Goal: Task Accomplishment & Management: Complete application form

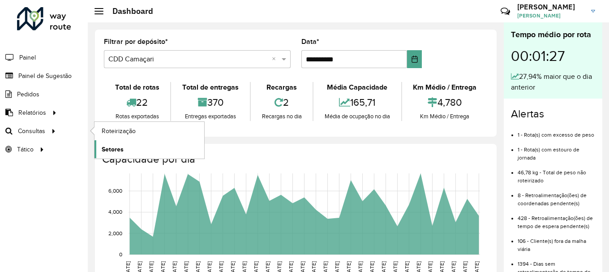
click at [116, 146] on span "Setores" at bounding box center [113, 149] width 22 height 9
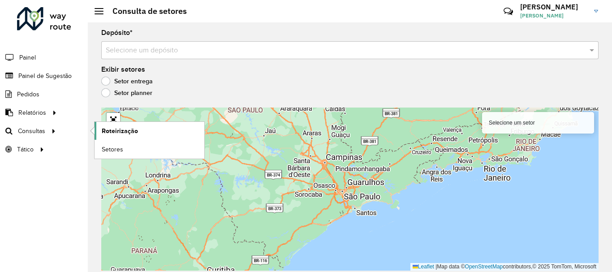
click at [117, 130] on span "Roteirização" at bounding box center [120, 130] width 36 height 9
click at [134, 147] on link "Setores" at bounding box center [150, 149] width 110 height 18
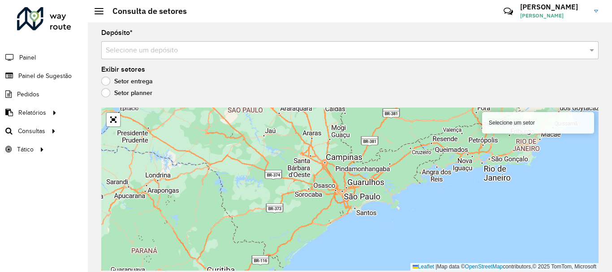
click at [157, 51] on input "text" at bounding box center [341, 50] width 470 height 11
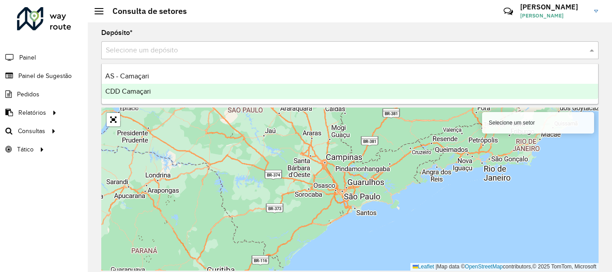
click at [148, 92] on span "CDD Camaçari" at bounding box center [128, 91] width 46 height 8
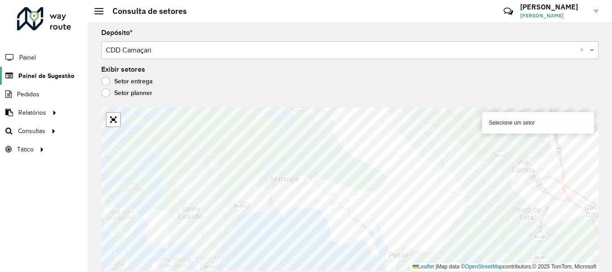
click at [56, 77] on span "Painel de Sugestão" at bounding box center [46, 75] width 56 height 9
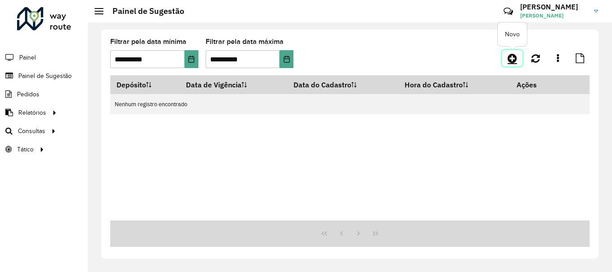
click at [516, 60] on icon at bounding box center [512, 58] width 9 height 11
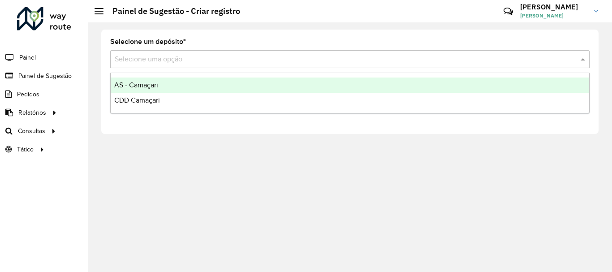
click at [213, 57] on input "text" at bounding box center [341, 59] width 452 height 11
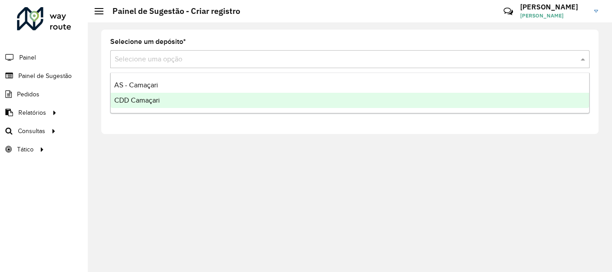
click at [120, 97] on span "CDD Camaçari" at bounding box center [137, 100] width 46 height 8
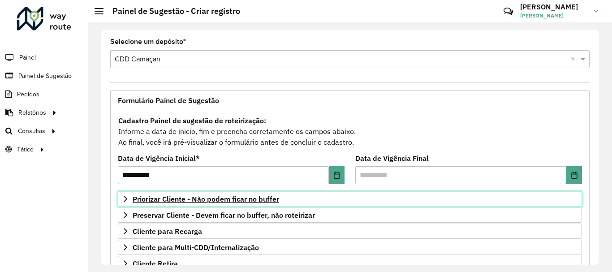
click at [230, 200] on span "Priorizar Cliente - Não podem ficar no buffer" at bounding box center [206, 198] width 146 height 7
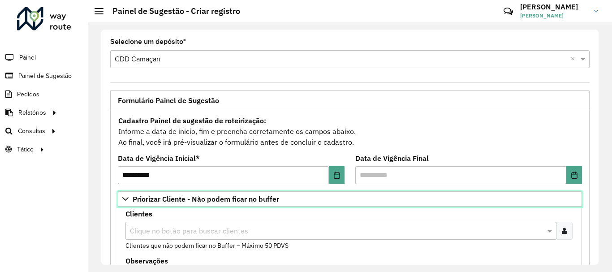
scroll to position [90, 0]
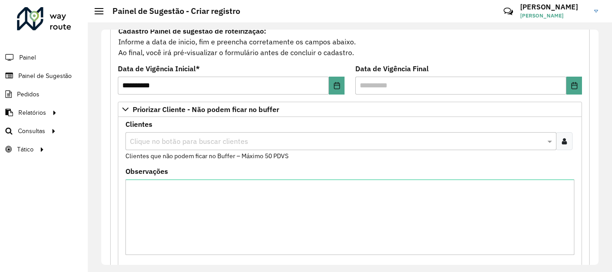
click at [282, 141] on input "text" at bounding box center [336, 141] width 417 height 11
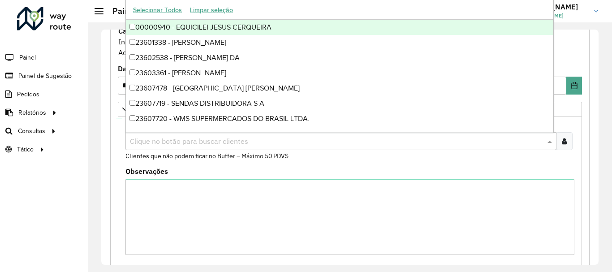
paste input "****"
type input "****"
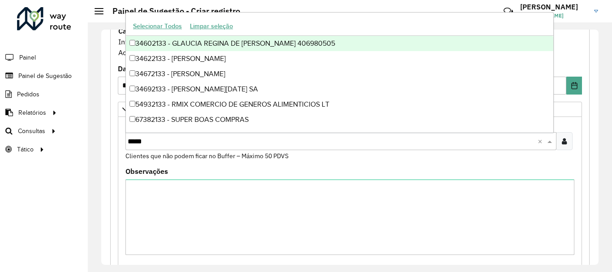
click at [179, 40] on div "34602133 - GLAUCIA REGINA DE MACEDO SILVA 406980505" at bounding box center [339, 43] width 427 height 15
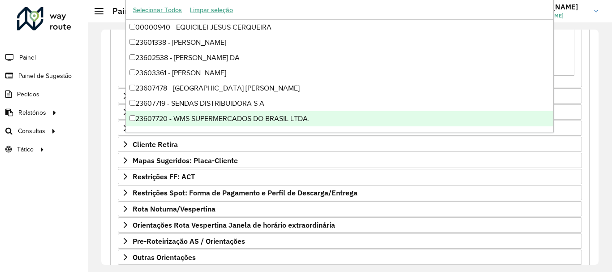
scroll to position [324, 0]
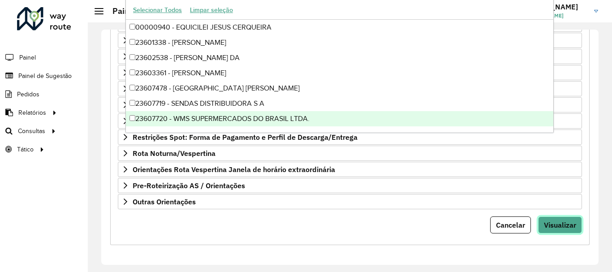
click at [569, 229] on span "Visualizar" at bounding box center [560, 224] width 32 height 9
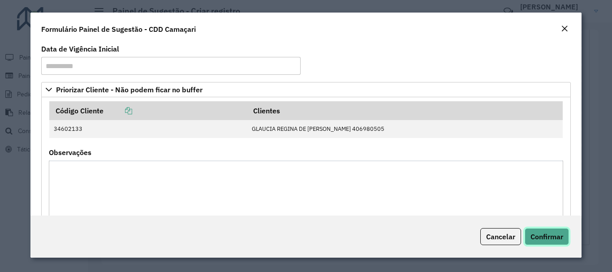
click at [563, 239] on span "Confirmar" at bounding box center [546, 236] width 33 height 9
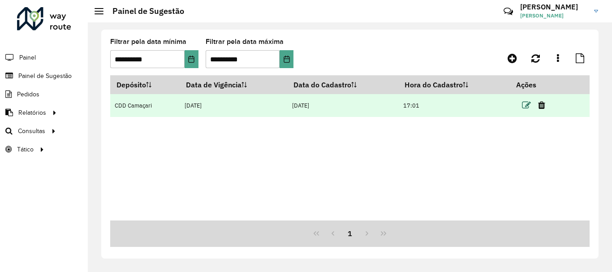
click at [527, 104] on icon at bounding box center [526, 105] width 9 height 9
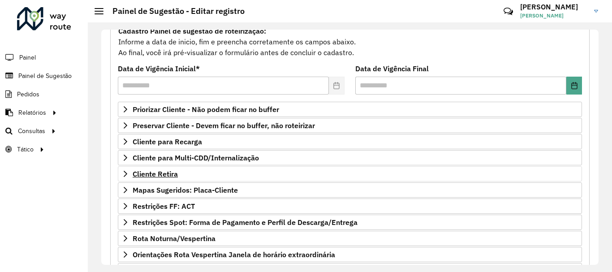
scroll to position [134, 0]
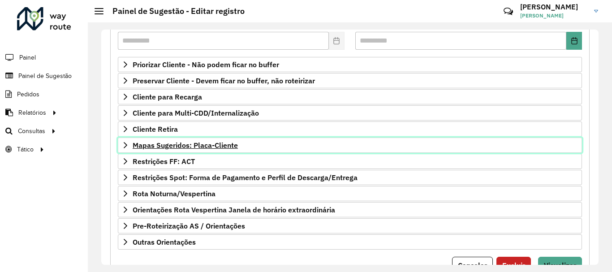
click at [218, 142] on span "Mapas Sugeridos: Placa-Cliente" at bounding box center [185, 145] width 105 height 7
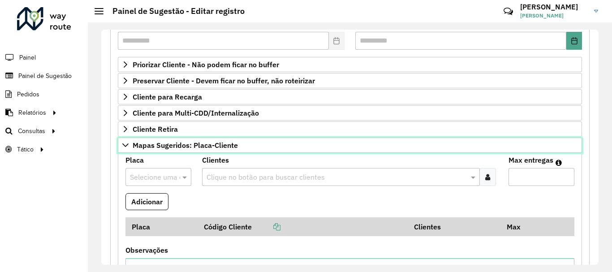
scroll to position [179, 0]
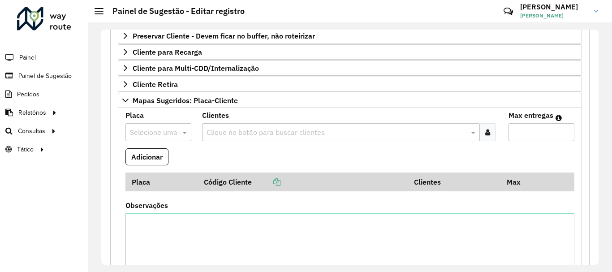
click at [144, 135] on input "text" at bounding box center [149, 132] width 39 height 11
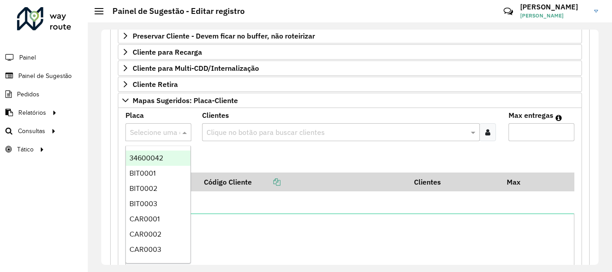
click at [220, 130] on input "text" at bounding box center [336, 132] width 264 height 11
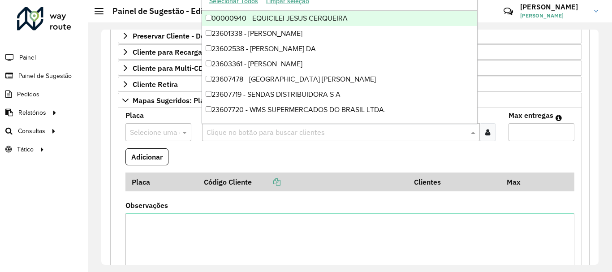
paste input "*****"
type input "*****"
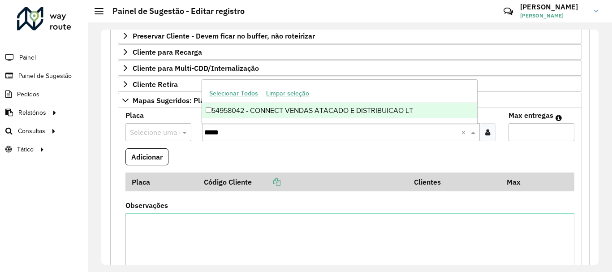
click at [241, 111] on div "54958042 - CONNECT VENDAS ATACADO E DISTRIBUICAO LT" at bounding box center [339, 110] width 275 height 15
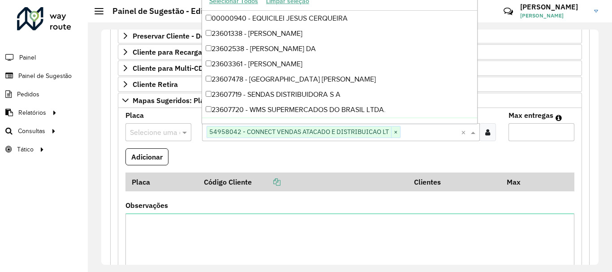
click at [538, 134] on input "Max entregas" at bounding box center [541, 132] width 66 height 18
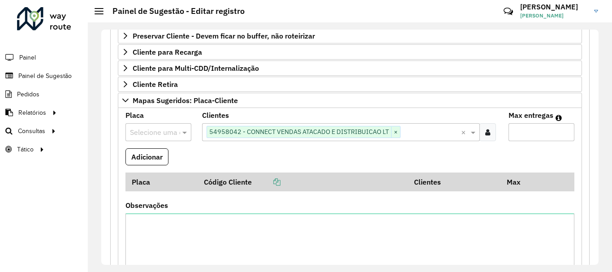
type input "*"
click at [166, 132] on input "text" at bounding box center [149, 132] width 39 height 11
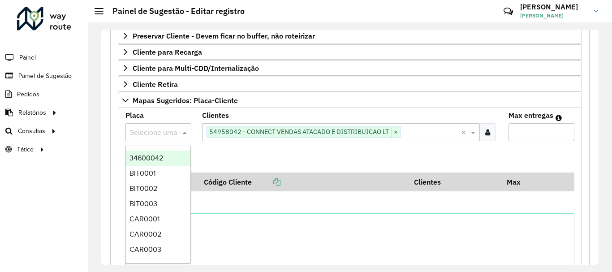
paste input "*******"
type input "*******"
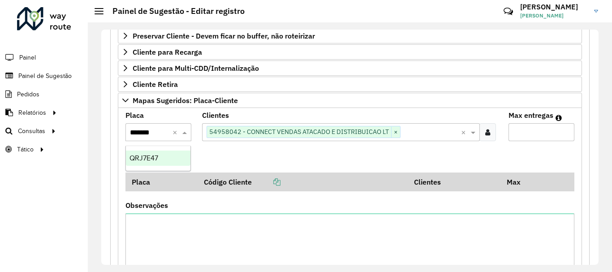
click at [169, 152] on div "QRJ7E47" at bounding box center [158, 158] width 65 height 15
click at [148, 152] on button "Adicionar" at bounding box center [146, 156] width 43 height 17
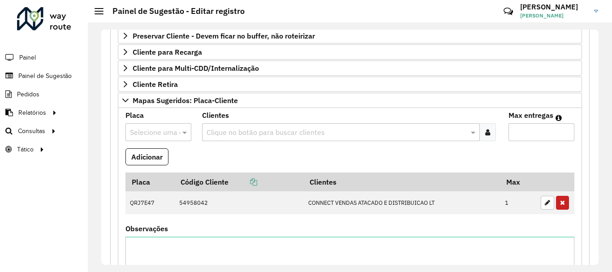
click at [148, 130] on input "text" at bounding box center [149, 132] width 39 height 11
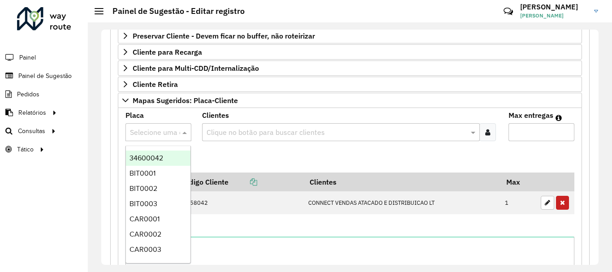
paste input "*******"
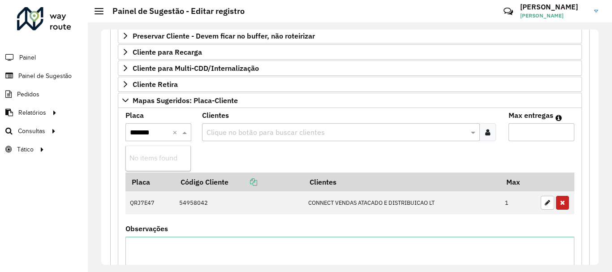
type input "*******"
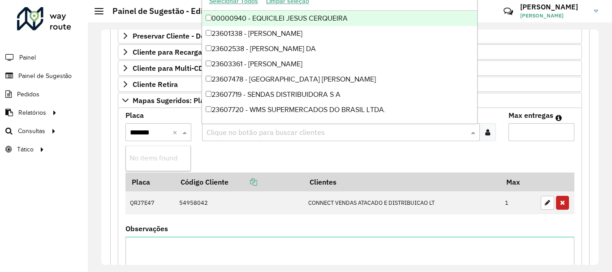
click at [261, 130] on input "text" at bounding box center [336, 132] width 264 height 11
paste input "*****"
type input "*****"
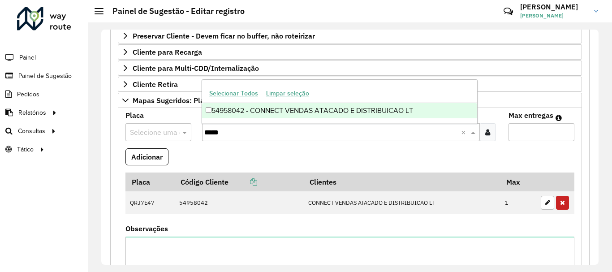
click at [261, 110] on div "54958042 - CONNECT VENDAS ATACADO E DISTRIBUICAO LT" at bounding box center [339, 110] width 275 height 15
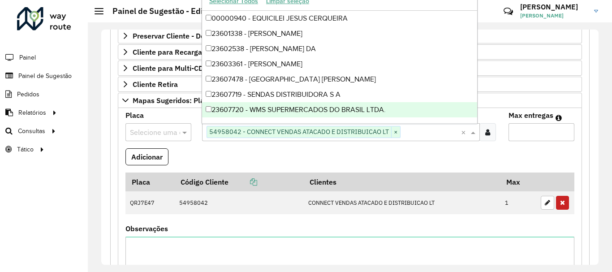
click at [155, 132] on input "text" at bounding box center [149, 132] width 39 height 11
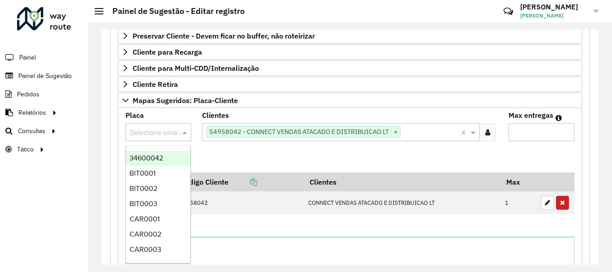
paste input "*******"
type input "*******"
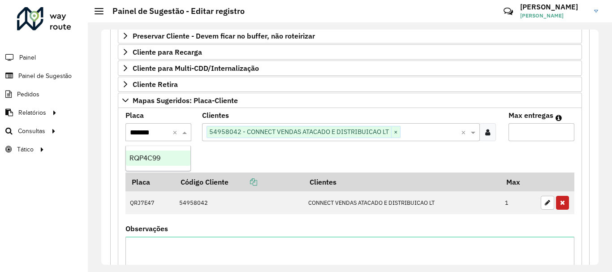
click at [169, 159] on div "RQP4C99" at bounding box center [158, 158] width 65 height 15
click at [546, 137] on input "Max entregas" at bounding box center [541, 132] width 66 height 18
type input "*"
click at [163, 160] on button "Adicionar" at bounding box center [146, 156] width 43 height 17
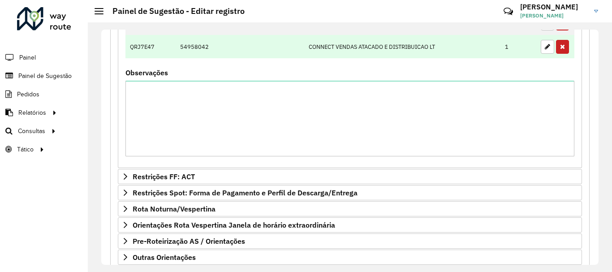
scroll to position [314, 0]
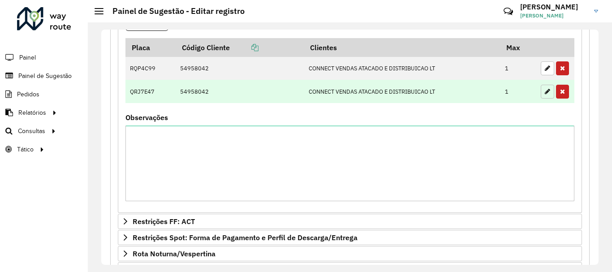
click at [545, 91] on icon "button" at bounding box center [547, 91] width 5 height 6
type input "*"
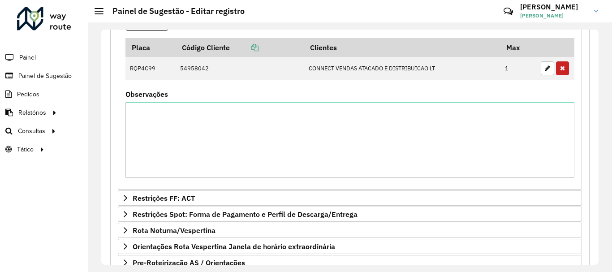
scroll to position [224, 0]
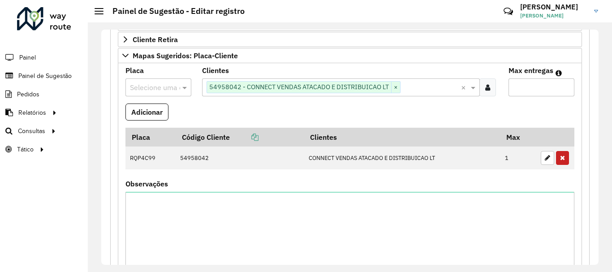
paste input "*******"
type input "*******"
click at [176, 109] on div "RQQ8E47" at bounding box center [158, 113] width 65 height 15
click at [164, 108] on button "Adicionar" at bounding box center [146, 111] width 43 height 17
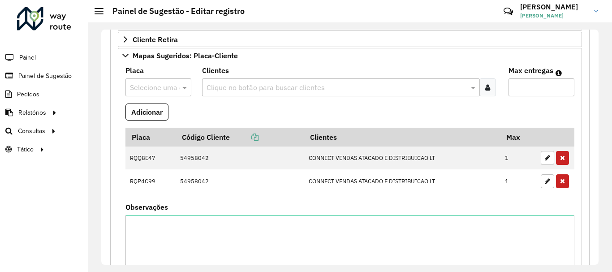
scroll to position [403, 0]
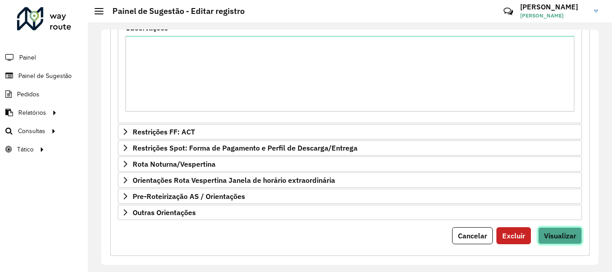
click at [576, 233] on button "Visualizar" at bounding box center [560, 235] width 44 height 17
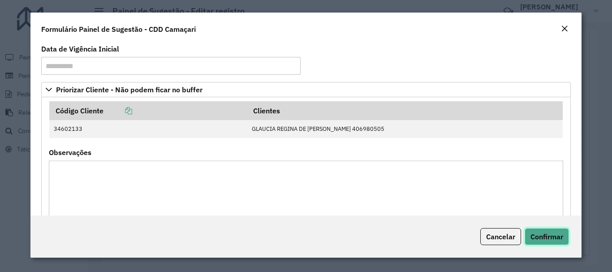
click at [540, 237] on span "Confirmar" at bounding box center [546, 236] width 33 height 9
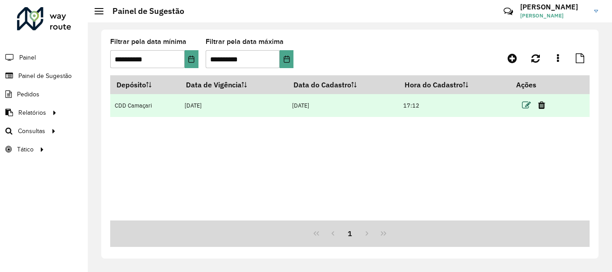
click at [529, 105] on icon at bounding box center [526, 105] width 9 height 9
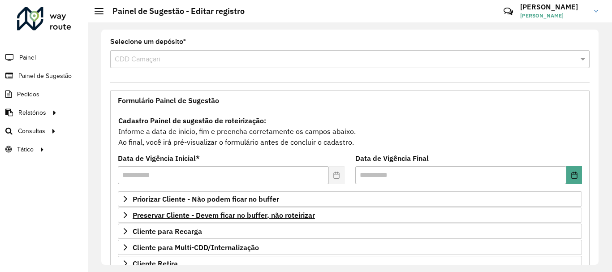
scroll to position [45, 0]
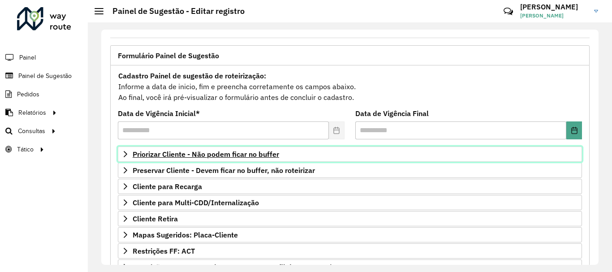
click at [264, 151] on span "Priorizar Cliente - Não podem ficar no buffer" at bounding box center [206, 154] width 146 height 7
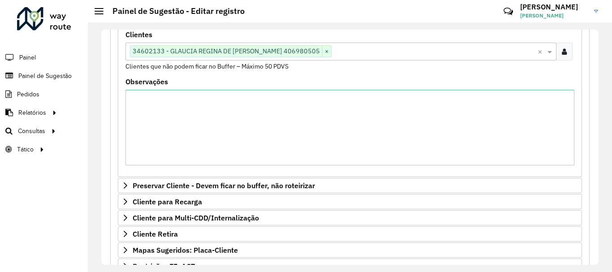
scroll to position [134, 0]
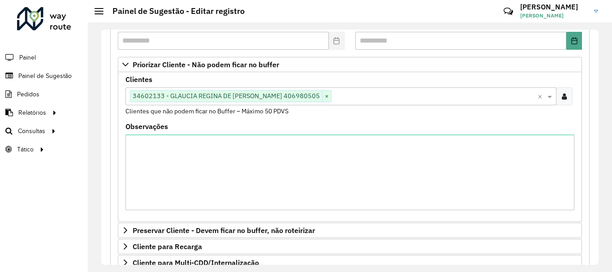
click at [562, 99] on icon at bounding box center [564, 96] width 5 height 7
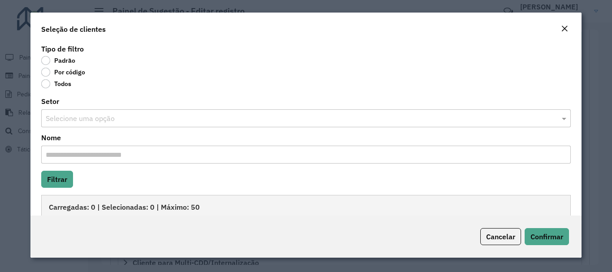
click at [60, 74] on label "Por código" at bounding box center [63, 72] width 44 height 9
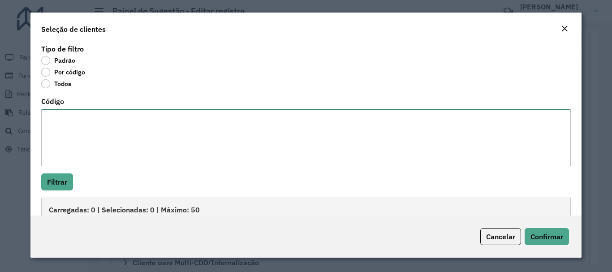
click at [78, 119] on textarea "Código" at bounding box center [305, 137] width 529 height 57
paste textarea "******** ******** ******** ******** ******** ******** ******** ******** *******…"
type textarea "******** ******** ******** ******** ******** ******** ******** ******** *******…"
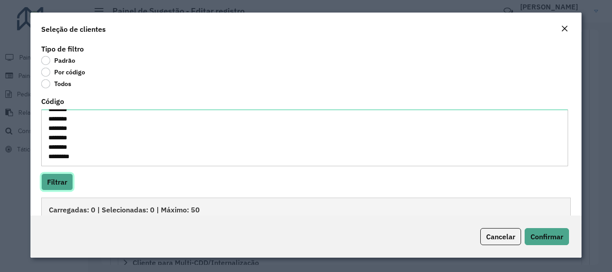
click at [64, 178] on button "Filtrar" at bounding box center [57, 181] width 32 height 17
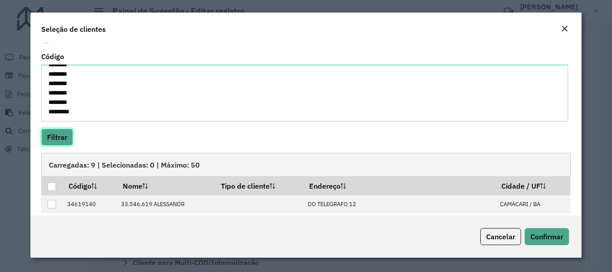
scroll to position [90, 0]
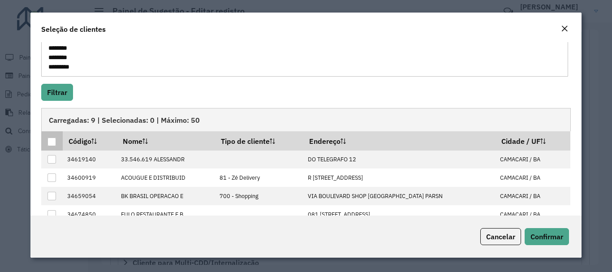
click at [55, 139] on div at bounding box center [51, 142] width 9 height 9
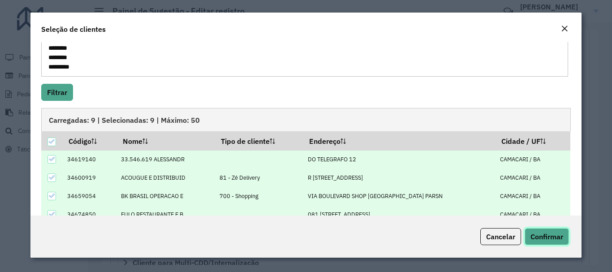
click at [541, 237] on span "Confirmar" at bounding box center [546, 236] width 33 height 9
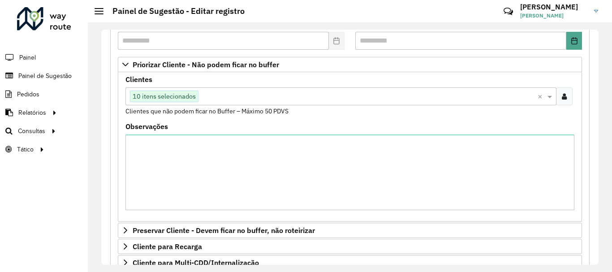
scroll to position [324, 0]
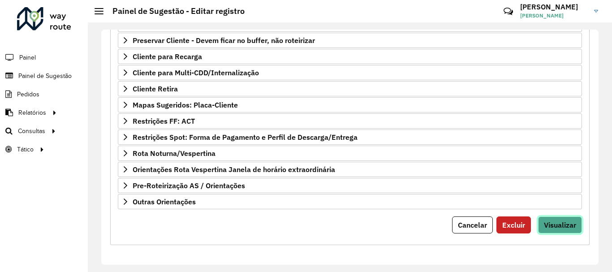
click at [572, 224] on span "Visualizar" at bounding box center [560, 224] width 32 height 9
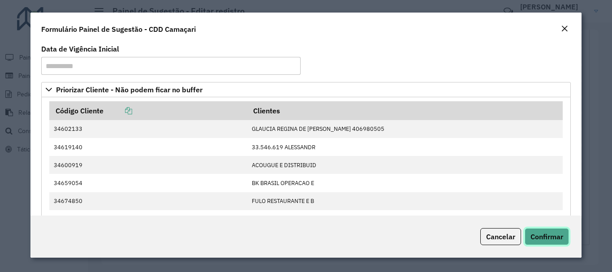
click at [564, 238] on button "Confirmar" at bounding box center [547, 236] width 44 height 17
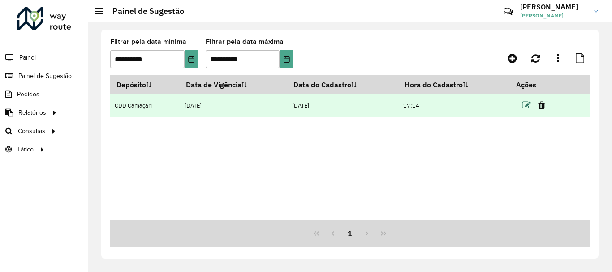
click at [525, 105] on icon at bounding box center [526, 105] width 9 height 9
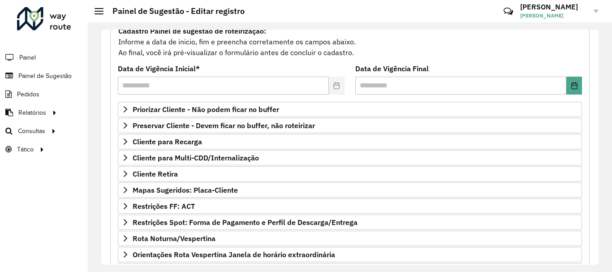
scroll to position [134, 0]
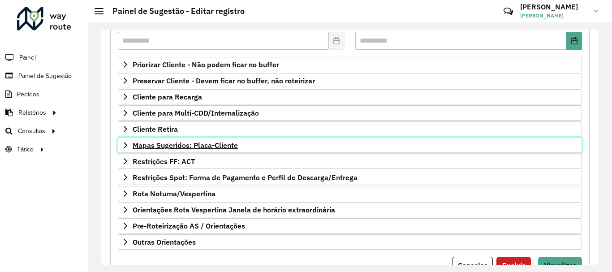
click at [225, 147] on span "Mapas Sugeridos: Placa-Cliente" at bounding box center [185, 145] width 105 height 7
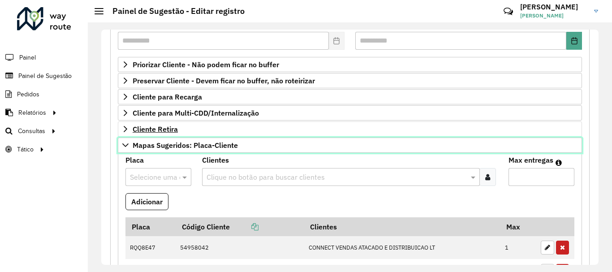
scroll to position [224, 0]
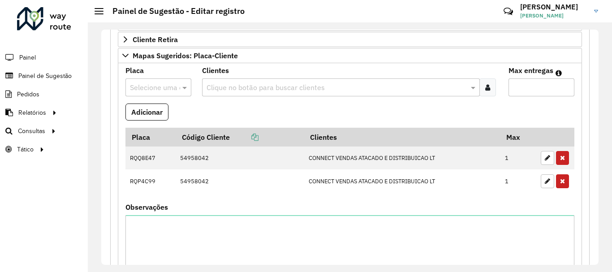
click at [166, 89] on input "text" at bounding box center [149, 87] width 39 height 11
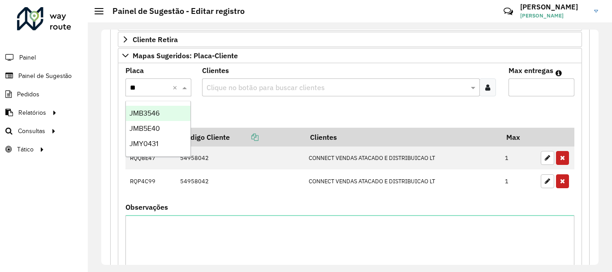
type input "***"
click at [168, 110] on div "JMY0431" at bounding box center [158, 113] width 65 height 15
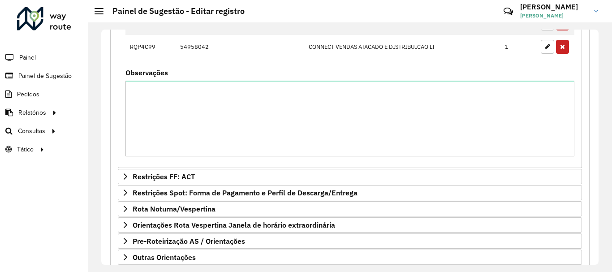
scroll to position [414, 0]
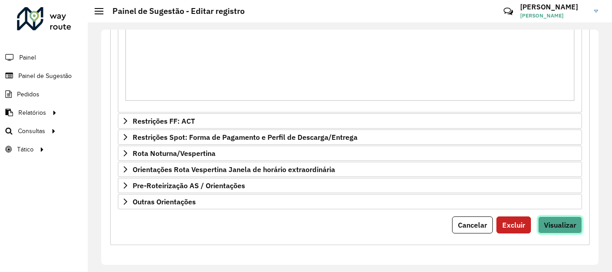
click at [565, 225] on span "Visualizar" at bounding box center [560, 224] width 32 height 9
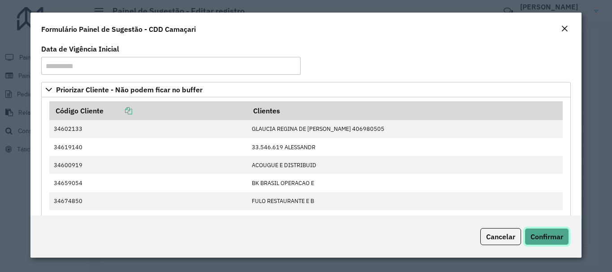
click at [562, 234] on span "Confirmar" at bounding box center [546, 236] width 33 height 9
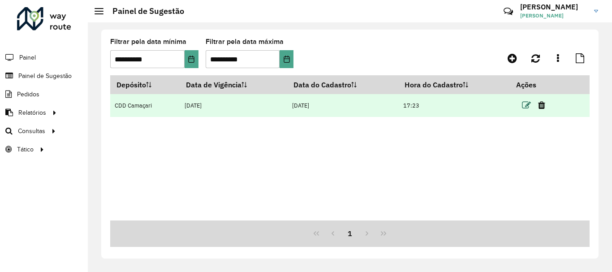
click at [525, 103] on icon at bounding box center [526, 105] width 9 height 9
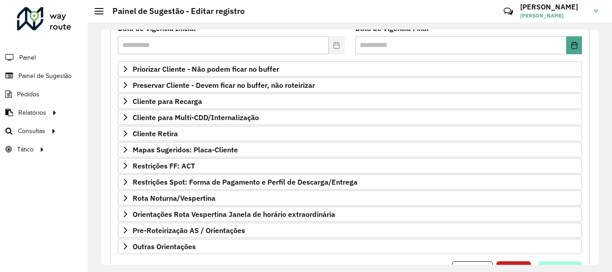
scroll to position [175, 0]
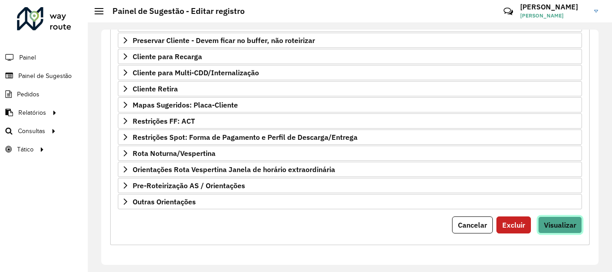
click at [558, 219] on button "Visualizar" at bounding box center [560, 224] width 44 height 17
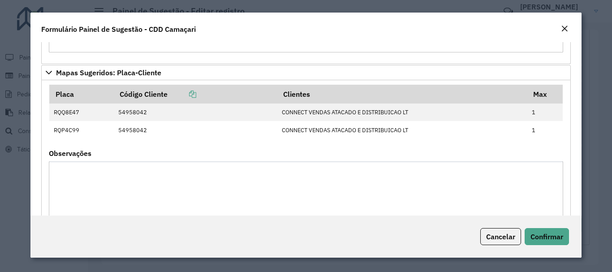
scroll to position [390, 0]
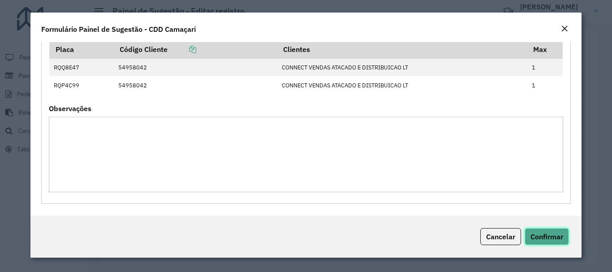
click at [560, 232] on span "Confirmar" at bounding box center [546, 236] width 33 height 9
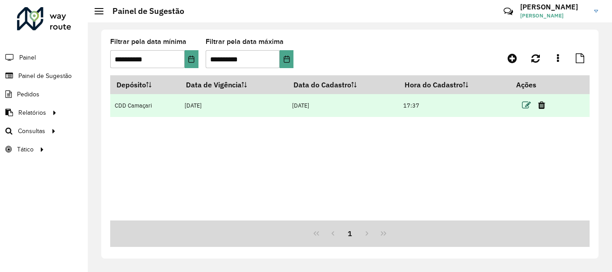
click at [524, 105] on icon at bounding box center [526, 105] width 9 height 9
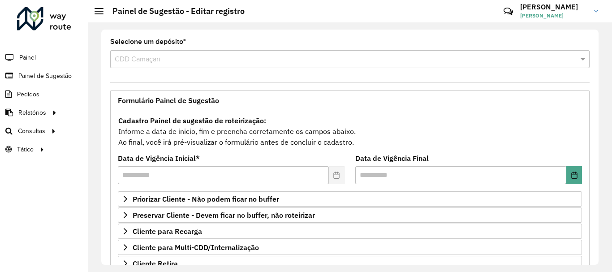
scroll to position [175, 0]
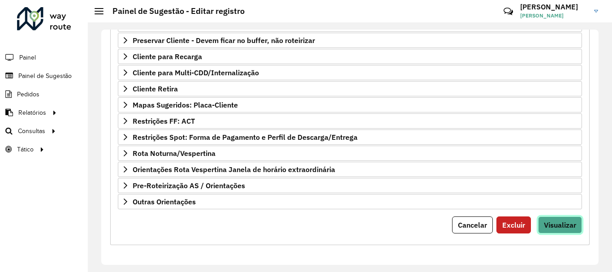
click at [544, 220] on span "Visualizar" at bounding box center [560, 224] width 32 height 9
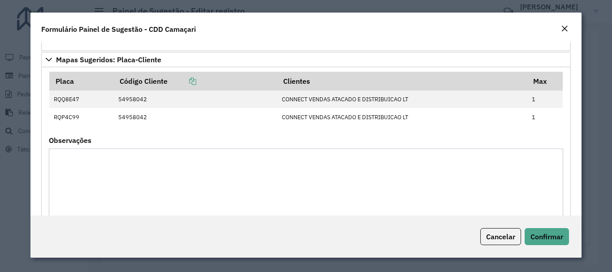
scroll to position [390, 0]
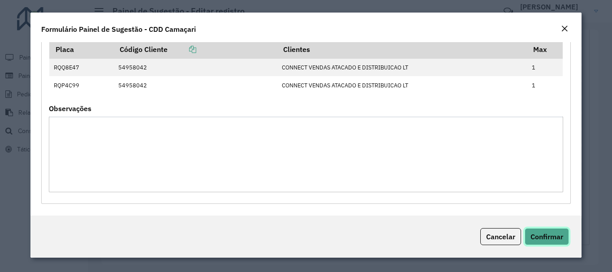
click at [544, 230] on button "Confirmar" at bounding box center [547, 236] width 44 height 17
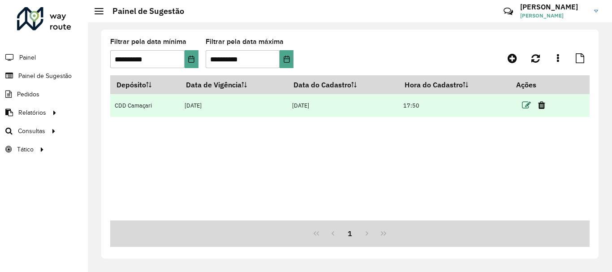
click at [529, 106] on icon at bounding box center [526, 105] width 9 height 9
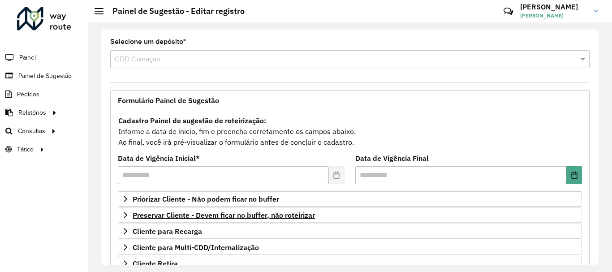
scroll to position [175, 0]
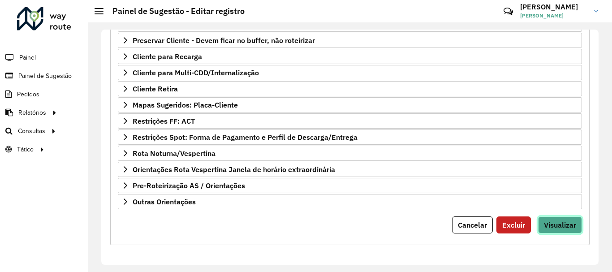
click at [578, 226] on button "Visualizar" at bounding box center [560, 224] width 44 height 17
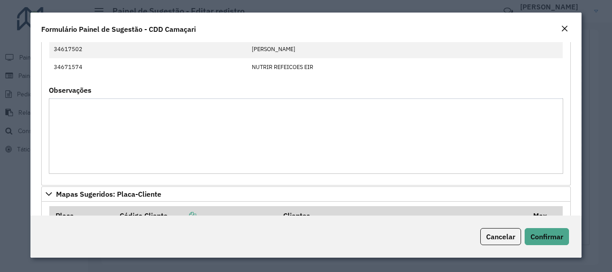
scroll to position [314, 0]
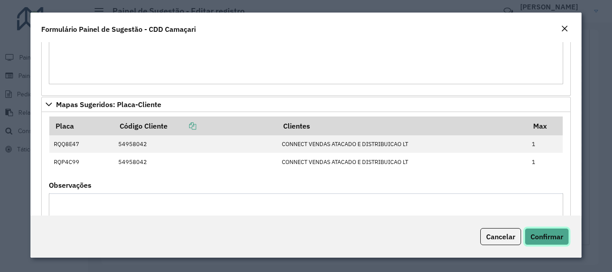
click at [543, 235] on span "Confirmar" at bounding box center [546, 236] width 33 height 9
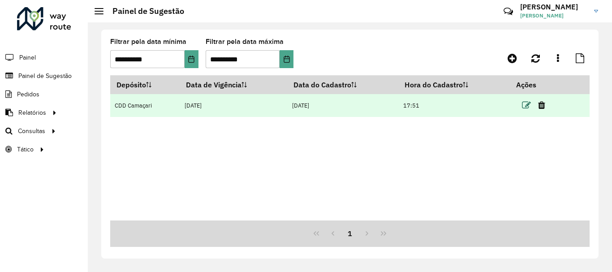
click at [525, 108] on icon at bounding box center [526, 105] width 9 height 9
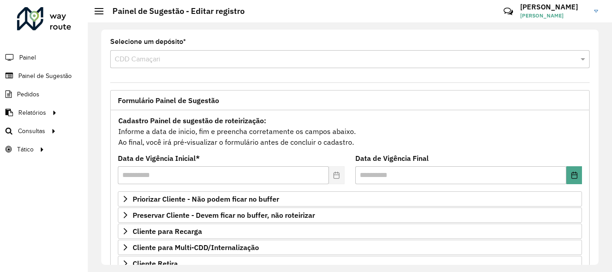
scroll to position [175, 0]
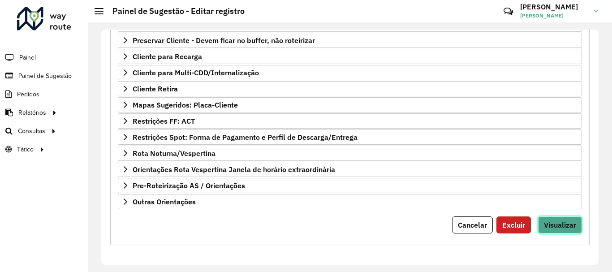
click at [540, 219] on button "Visualizar" at bounding box center [560, 224] width 44 height 17
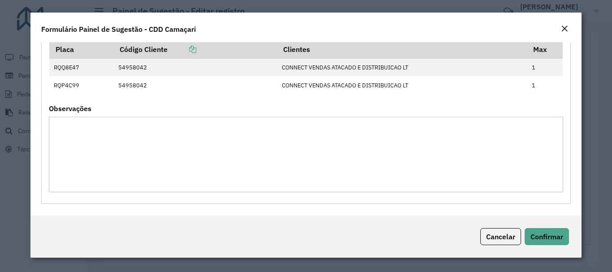
scroll to position [390, 0]
click at [539, 230] on button "Confirmar" at bounding box center [547, 236] width 44 height 17
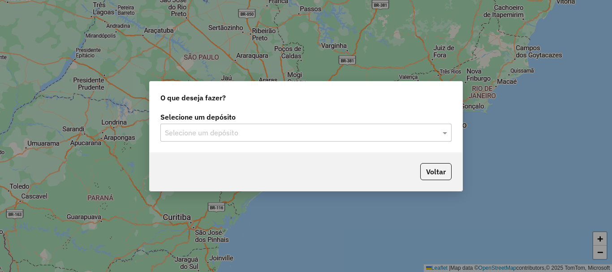
click at [361, 133] on input "text" at bounding box center [297, 133] width 264 height 11
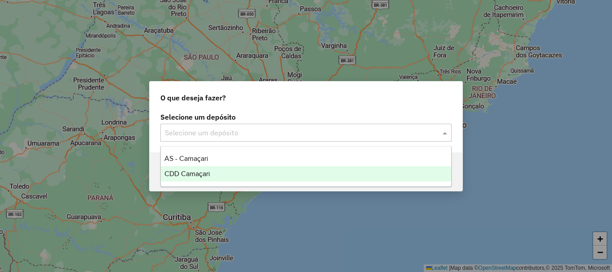
click at [217, 168] on div "CDD Camaçari" at bounding box center [306, 173] width 290 height 15
